Goal: Task Accomplishment & Management: Use online tool/utility

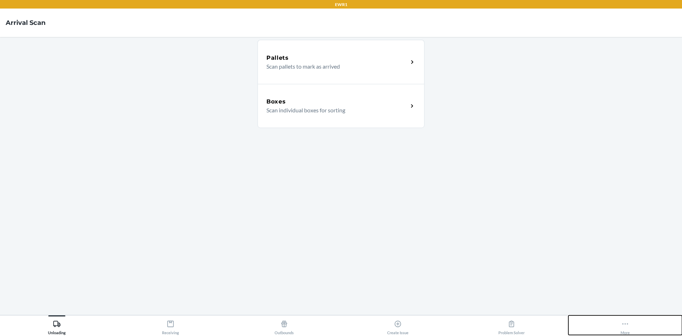
click at [621, 323] on div "More" at bounding box center [625, 326] width 9 height 18
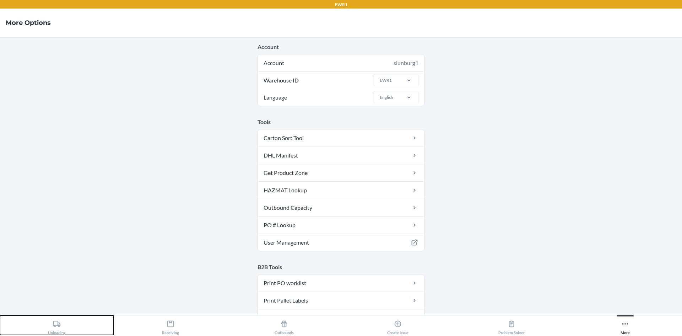
click at [58, 329] on div "Unloading" at bounding box center [57, 326] width 18 height 18
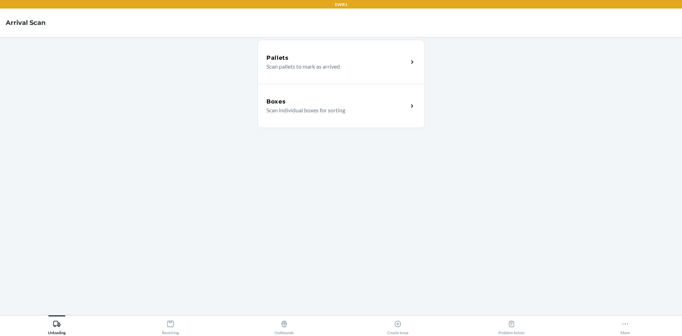
click at [306, 71] on div "Pallets Scan pallets to mark as arrived" at bounding box center [341, 62] width 167 height 44
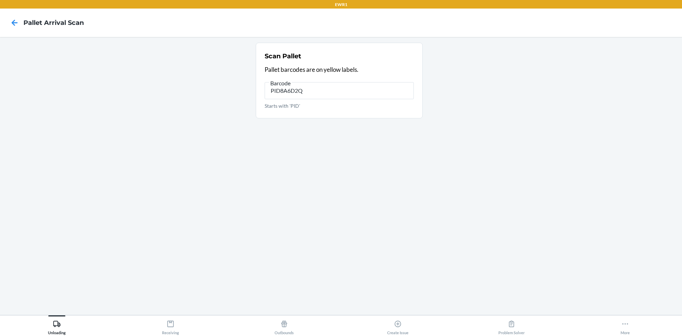
type input "PID8A6D2QX"
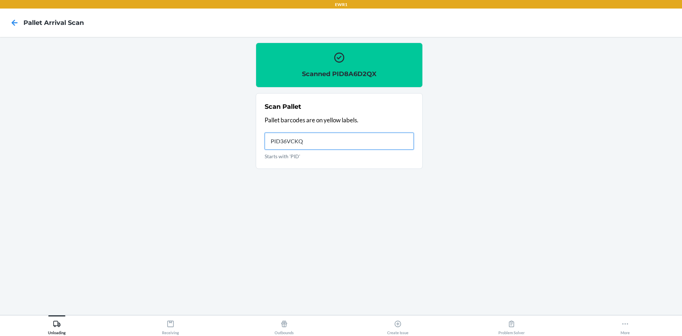
type input "PID36VCKQW"
type input "PIDVE74JAG"
type input "PIDPZU9XFE"
type input "PIDXBSSD6K"
type input "PIDRJFGN7Z"
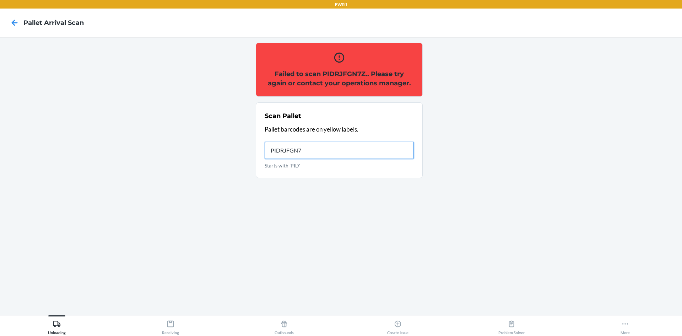
type input "PIDRJFGN7Z"
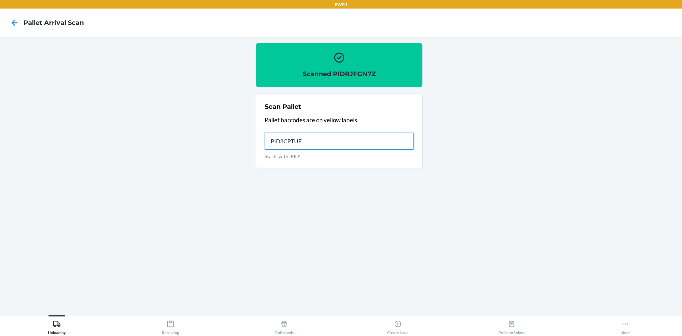
type input "PID8CPTUFE"
type input "PID7R46J24"
type input "PIDFWN5FYZ"
type input "PID78Z8SDQ"
type input "PIDMMXFRF6"
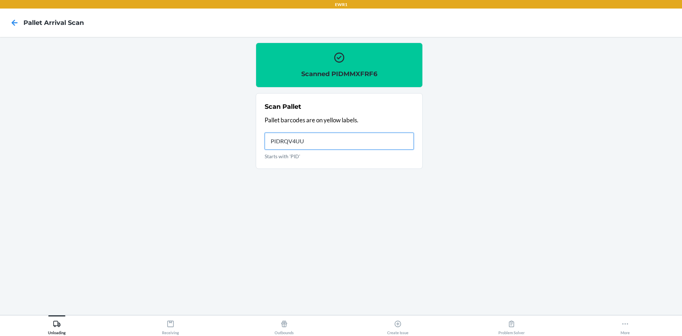
type input "PIDRQV4UUT"
type input "PID4EUBEF3"
